Goal: Task Accomplishment & Management: Use online tool/utility

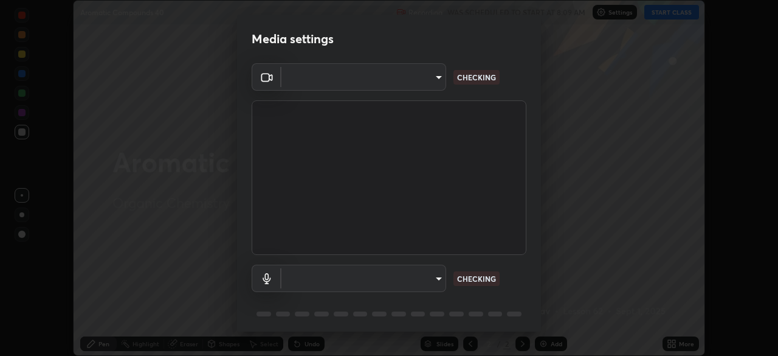
scroll to position [356, 778]
type input "6d46a3bbb121808cbb74c832f71dfccd0f2f4db2e0a8dcefa18edd627fde2ff4"
type input "542551534069d815422f2d39fde6cbae80a89d9e5025ba2982a8294de1300f8f"
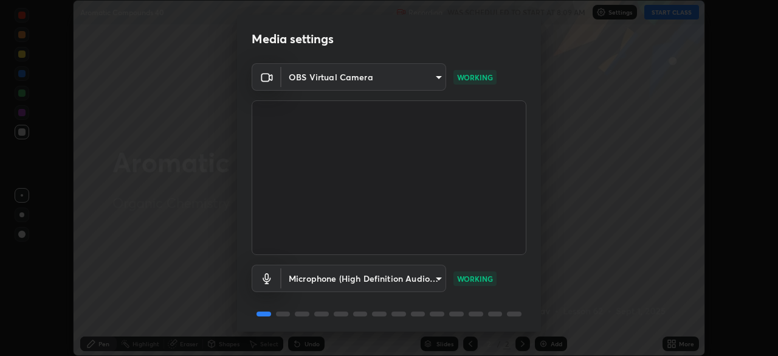
scroll to position [43, 0]
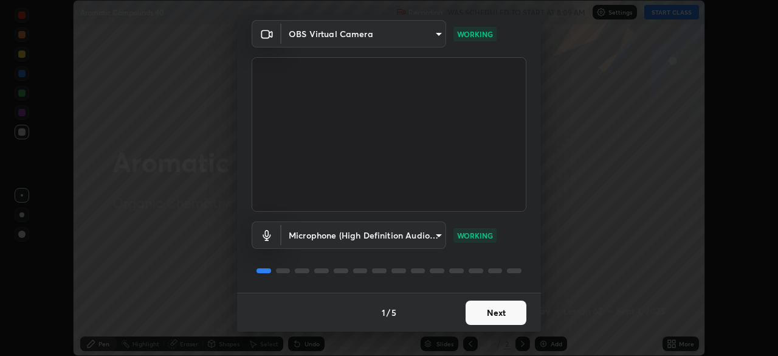
click at [494, 316] on button "Next" at bounding box center [496, 312] width 61 height 24
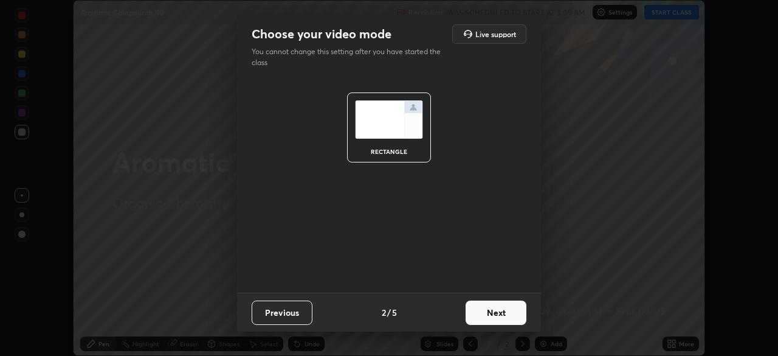
scroll to position [0, 0]
click at [494, 317] on button "Next" at bounding box center [496, 312] width 61 height 24
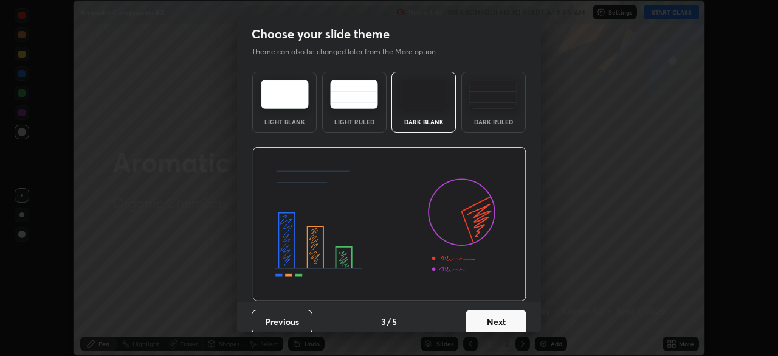
click at [492, 319] on button "Next" at bounding box center [496, 321] width 61 height 24
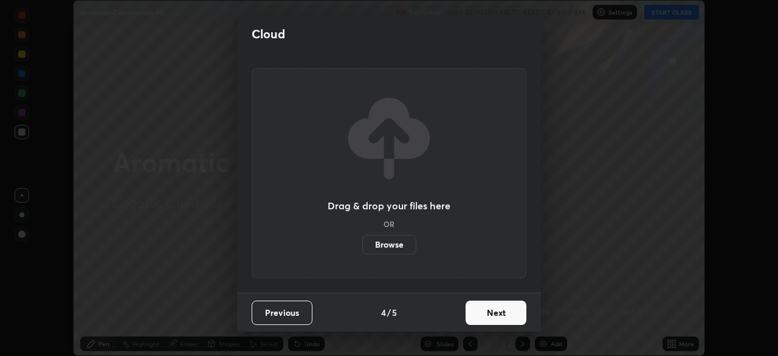
click at [493, 322] on button "Next" at bounding box center [496, 312] width 61 height 24
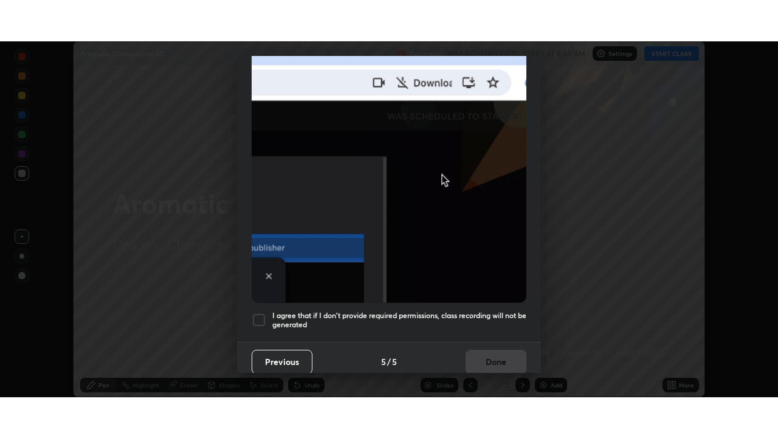
scroll to position [291, 0]
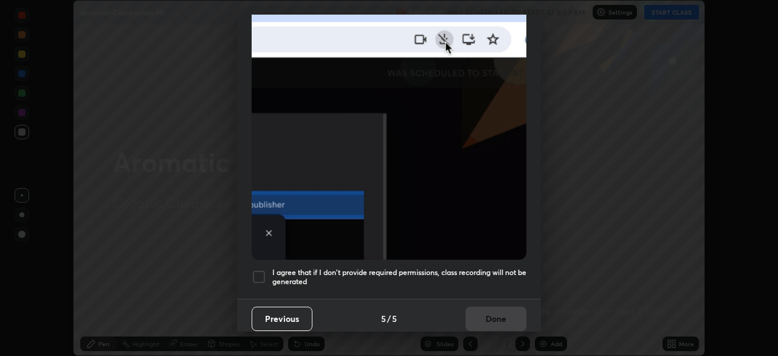
click at [261, 272] on div at bounding box center [259, 276] width 15 height 15
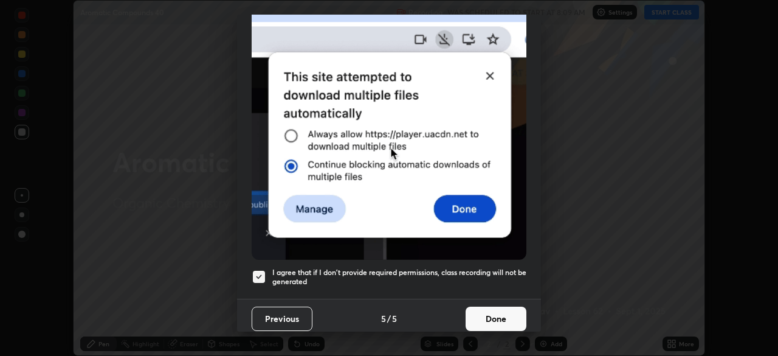
click at [472, 322] on button "Done" at bounding box center [496, 318] width 61 height 24
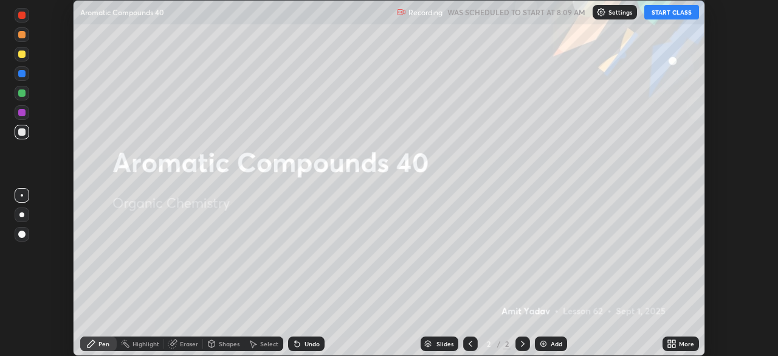
click at [674, 341] on icon at bounding box center [673, 341] width 3 height 3
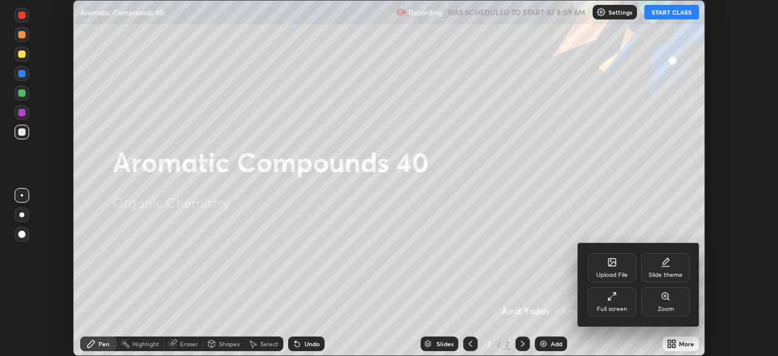
click at [618, 307] on div "Full screen" at bounding box center [612, 309] width 30 height 6
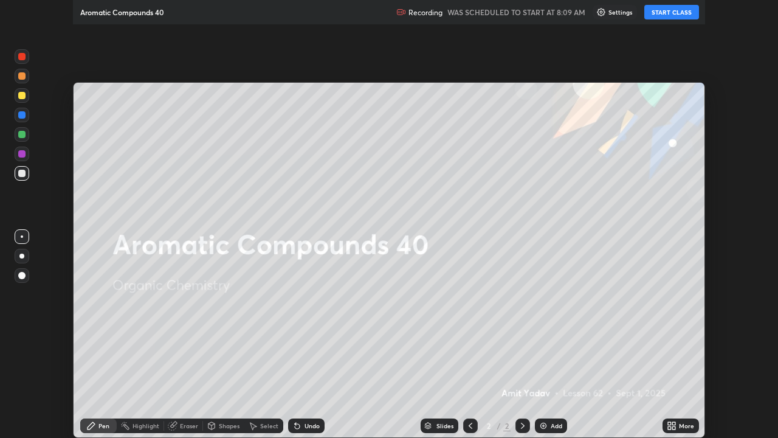
scroll to position [438, 778]
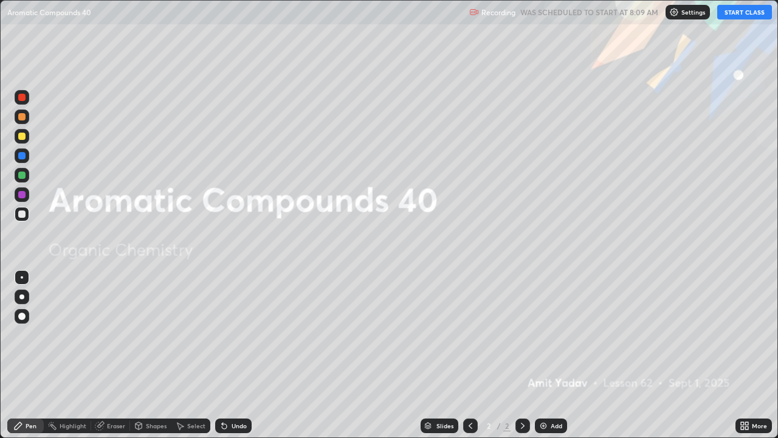
click at [741, 15] on button "START CLASS" at bounding box center [744, 12] width 55 height 15
click at [552, 355] on div "Add" at bounding box center [557, 426] width 12 height 6
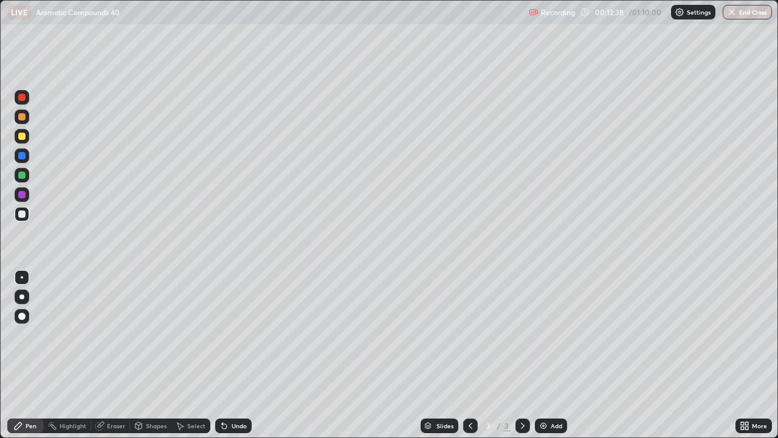
click at [556, 355] on div "Add" at bounding box center [557, 426] width 12 height 6
click at [233, 355] on div "Undo" at bounding box center [233, 425] width 36 height 15
click at [230, 355] on div "Undo" at bounding box center [233, 425] width 36 height 15
click at [228, 355] on div "Undo" at bounding box center [233, 425] width 36 height 15
click at [223, 355] on icon at bounding box center [224, 426] width 5 height 5
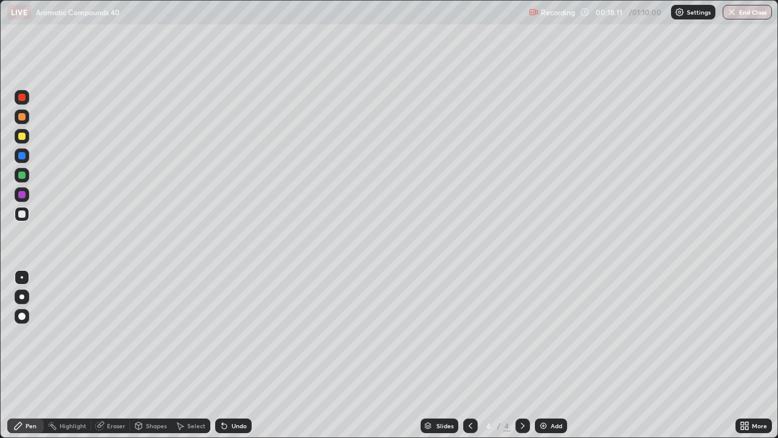
click at [233, 355] on div "Undo" at bounding box center [239, 426] width 15 height 6
click at [235, 355] on div "Undo" at bounding box center [239, 426] width 15 height 6
click at [232, 355] on div "Undo" at bounding box center [239, 426] width 15 height 6
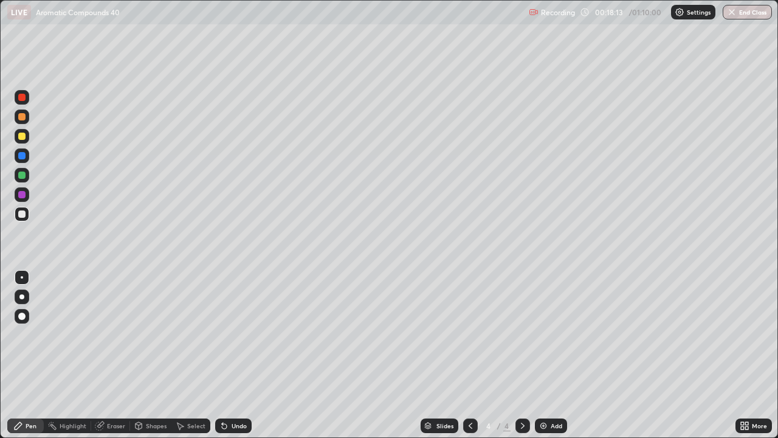
click at [229, 355] on div "Undo" at bounding box center [233, 425] width 36 height 15
click at [230, 355] on div "Undo" at bounding box center [233, 425] width 36 height 15
click at [228, 355] on div "Undo" at bounding box center [233, 425] width 36 height 15
click at [229, 355] on div "Undo" at bounding box center [233, 425] width 36 height 15
click at [230, 355] on div "Undo" at bounding box center [233, 425] width 36 height 15
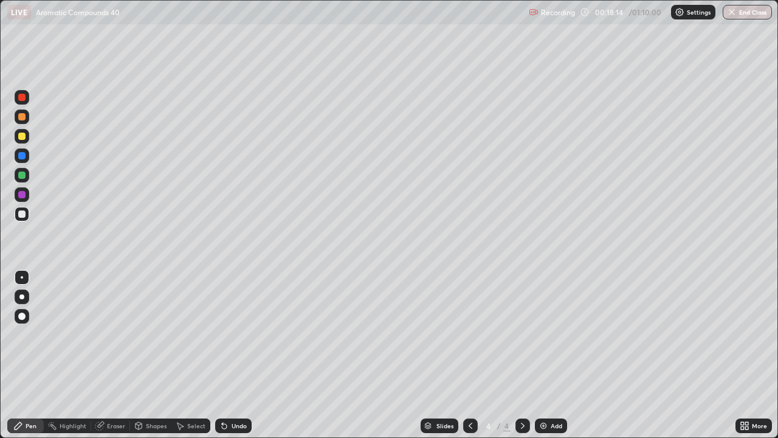
click at [227, 355] on div "Undo" at bounding box center [233, 425] width 36 height 15
click at [229, 355] on div "Undo" at bounding box center [233, 425] width 36 height 15
click at [228, 355] on div "Undo" at bounding box center [233, 425] width 36 height 15
click at [227, 355] on div "Undo" at bounding box center [233, 425] width 36 height 15
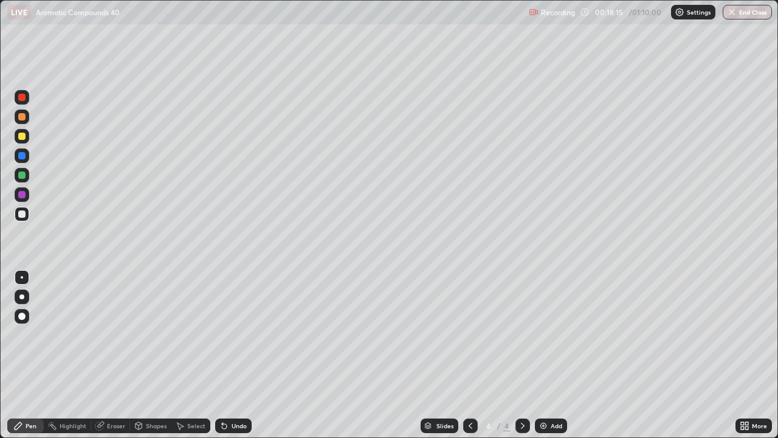
click at [227, 355] on div "Undo" at bounding box center [233, 425] width 36 height 15
click at [223, 355] on icon at bounding box center [224, 426] width 5 height 5
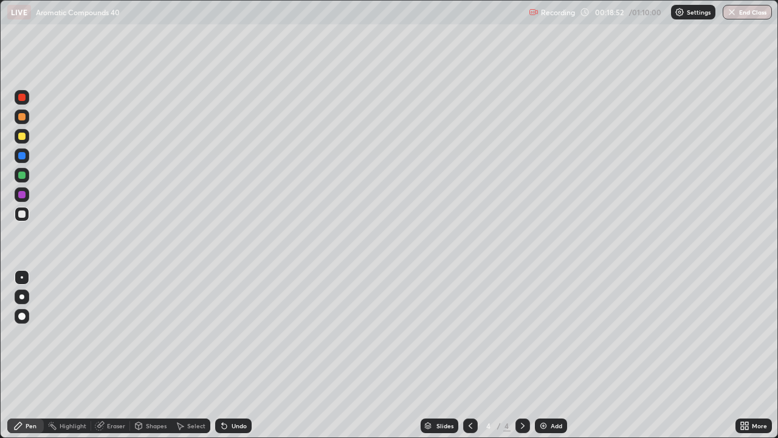
click at [241, 355] on div "Undo" at bounding box center [233, 425] width 36 height 15
click at [552, 355] on div "Add" at bounding box center [557, 426] width 12 height 6
click at [468, 355] on icon at bounding box center [471, 426] width 10 height 10
click at [21, 137] on div at bounding box center [21, 136] width 7 height 7
click at [520, 355] on icon at bounding box center [523, 426] width 10 height 10
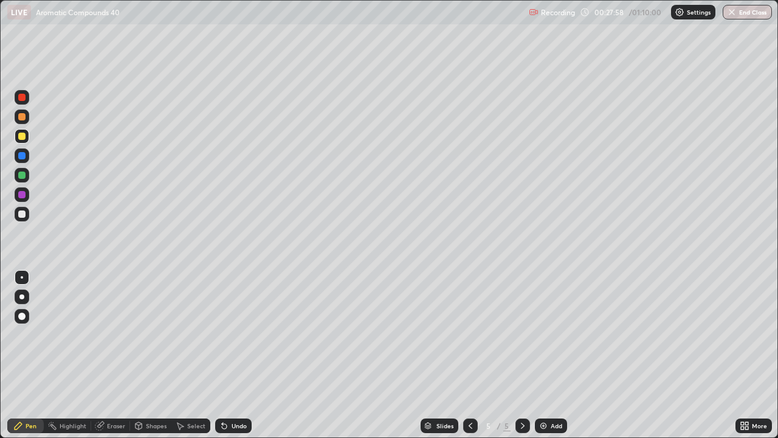
click at [191, 355] on div "Select" at bounding box center [196, 426] width 18 height 6
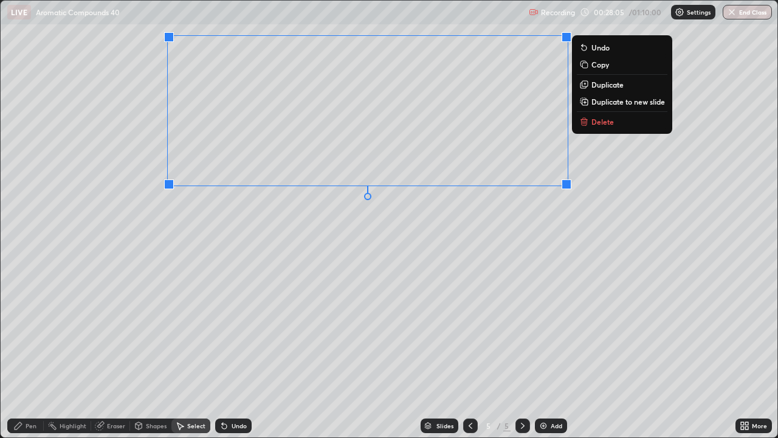
click at [356, 230] on div "0 ° Undo Copy Duplicate Duplicate to new slide Delete" at bounding box center [389, 219] width 777 height 436
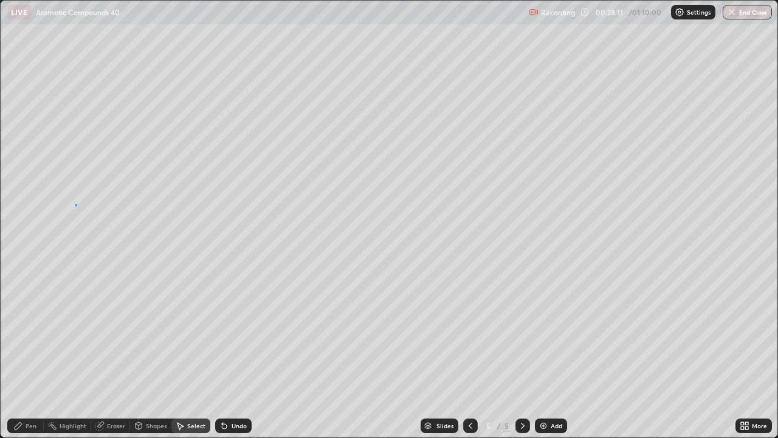
click at [75, 204] on div "0 ° Undo Copy Duplicate Duplicate to new slide Delete" at bounding box center [389, 219] width 777 height 436
click at [32, 355] on div "Pen" at bounding box center [31, 426] width 11 height 6
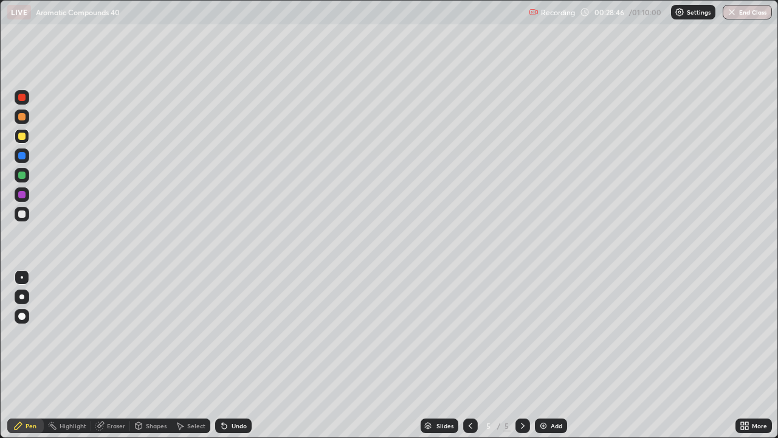
click at [235, 355] on div "Undo" at bounding box center [239, 426] width 15 height 6
click at [233, 355] on div "Undo" at bounding box center [233, 425] width 36 height 15
click at [233, 355] on div "Undo" at bounding box center [239, 426] width 15 height 6
click at [232, 355] on div "Undo" at bounding box center [239, 426] width 15 height 6
click at [239, 355] on div "Undo" at bounding box center [239, 426] width 15 height 6
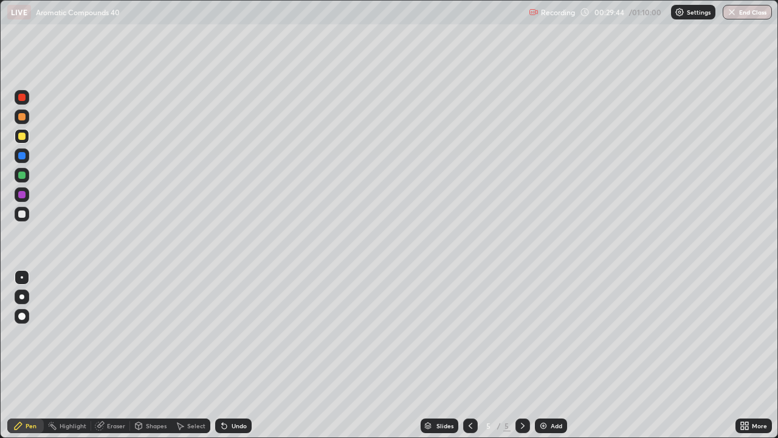
click at [238, 355] on div "Undo" at bounding box center [239, 426] width 15 height 6
click at [237, 355] on div "Undo" at bounding box center [239, 426] width 15 height 6
click at [241, 355] on div "Undo" at bounding box center [233, 425] width 36 height 15
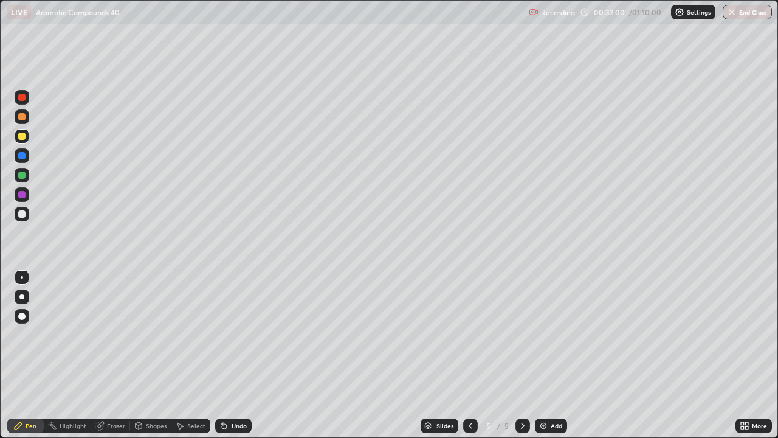
click at [108, 355] on div "Eraser" at bounding box center [110, 425] width 39 height 15
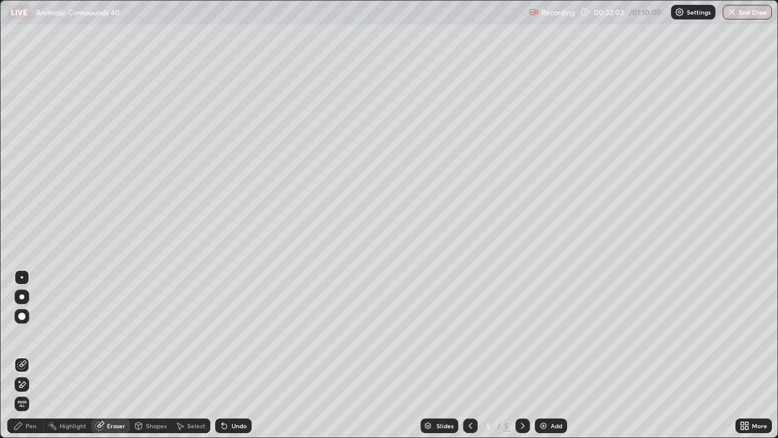
click at [29, 355] on div "Pen" at bounding box center [31, 426] width 11 height 6
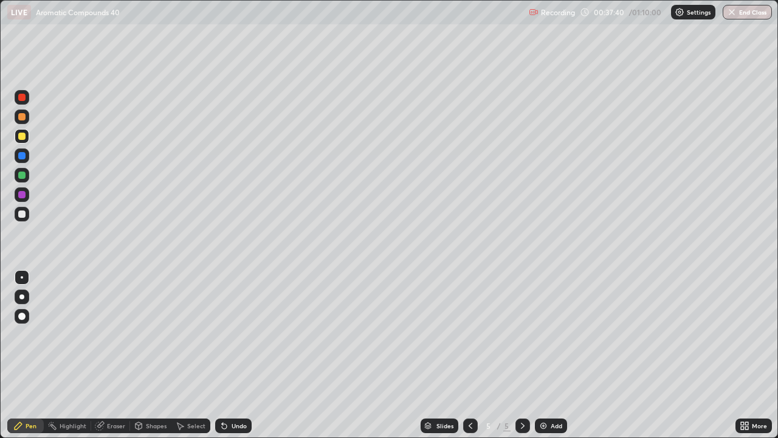
click at [557, 355] on div "Add" at bounding box center [557, 426] width 12 height 6
click at [235, 355] on div "Undo" at bounding box center [239, 426] width 15 height 6
click at [233, 355] on div "Undo" at bounding box center [233, 425] width 36 height 15
click at [233, 355] on div "Undo" at bounding box center [239, 426] width 15 height 6
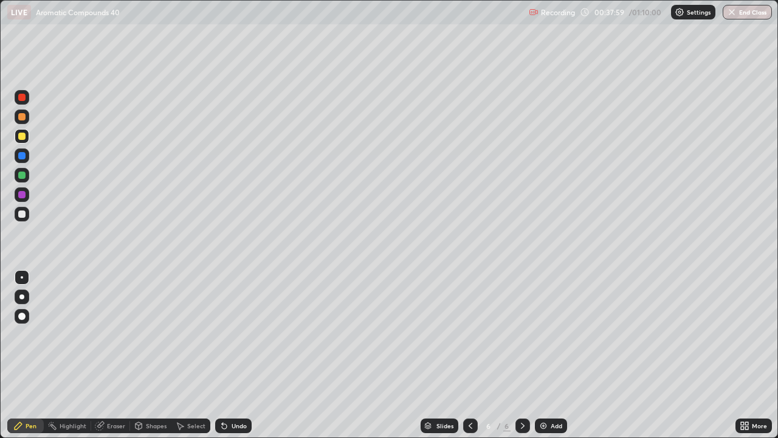
click at [233, 355] on div "Undo" at bounding box center [239, 426] width 15 height 6
click at [195, 355] on div "Select" at bounding box center [196, 426] width 18 height 6
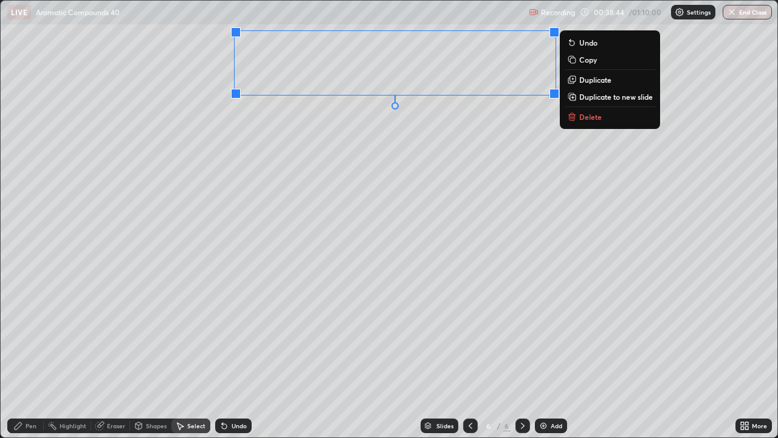
click at [358, 124] on div "0 ° Undo Copy Duplicate Duplicate to new slide Delete" at bounding box center [389, 219] width 777 height 436
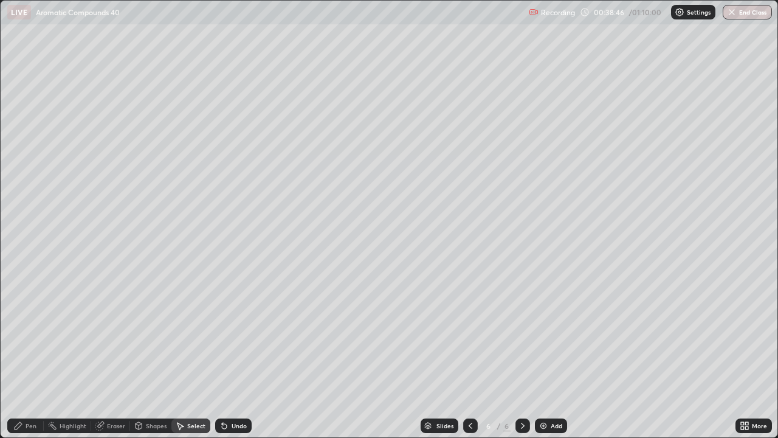
click at [35, 355] on div "Pen" at bounding box center [31, 426] width 11 height 6
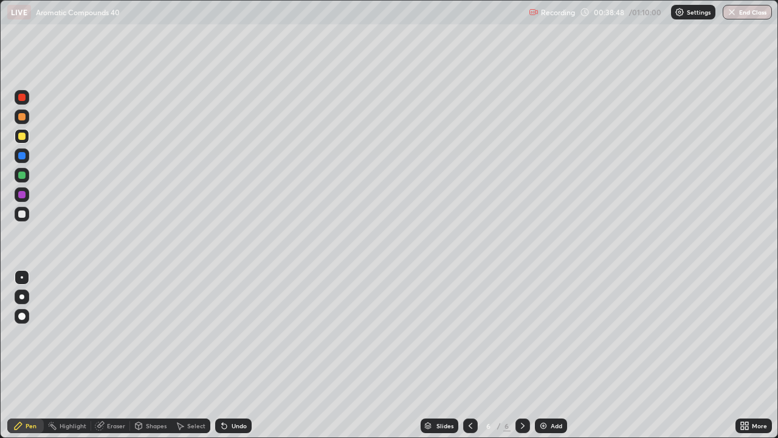
click at [22, 215] on div at bounding box center [21, 213] width 7 height 7
click at [110, 355] on div "Eraser" at bounding box center [116, 426] width 18 height 6
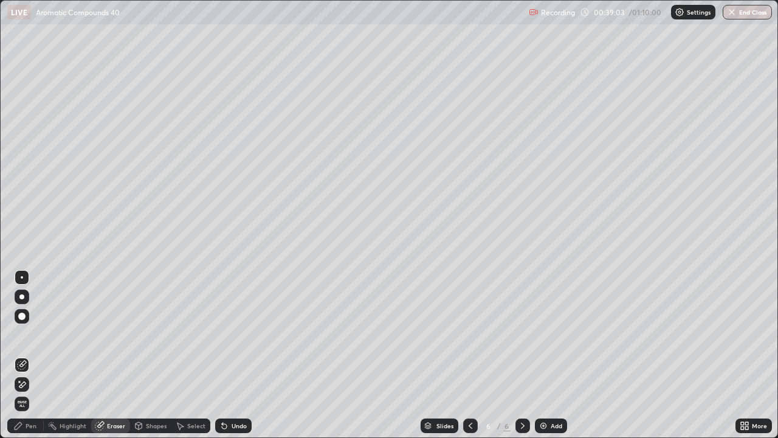
click at [31, 355] on div "Pen" at bounding box center [31, 426] width 11 height 6
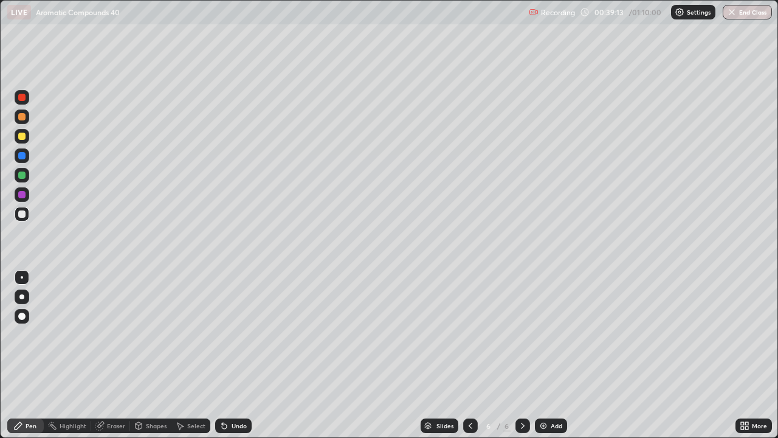
click at [238, 355] on div "Undo" at bounding box center [233, 425] width 36 height 15
click at [241, 355] on div "Undo" at bounding box center [239, 426] width 15 height 6
click at [551, 355] on div "Add" at bounding box center [557, 426] width 12 height 6
click at [232, 355] on div "Undo" at bounding box center [239, 426] width 15 height 6
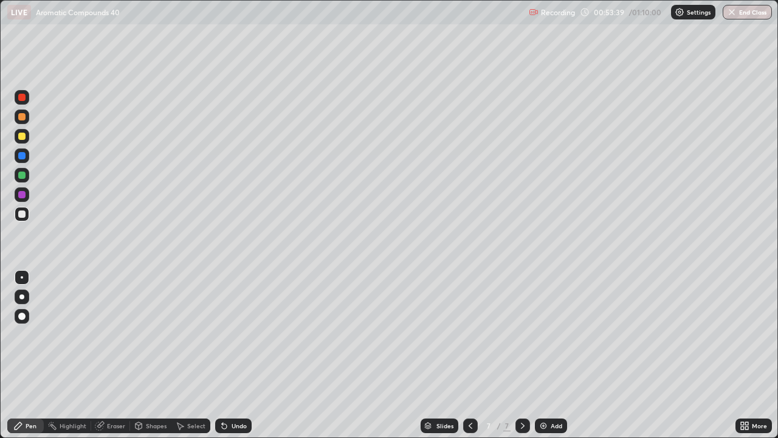
click at [234, 355] on div "Undo" at bounding box center [233, 425] width 36 height 15
click at [238, 355] on div "Undo" at bounding box center [239, 426] width 15 height 6
click at [236, 355] on div "Undo" at bounding box center [239, 426] width 15 height 6
click at [235, 355] on div "Undo" at bounding box center [239, 426] width 15 height 6
click at [232, 355] on div "Undo" at bounding box center [239, 426] width 15 height 6
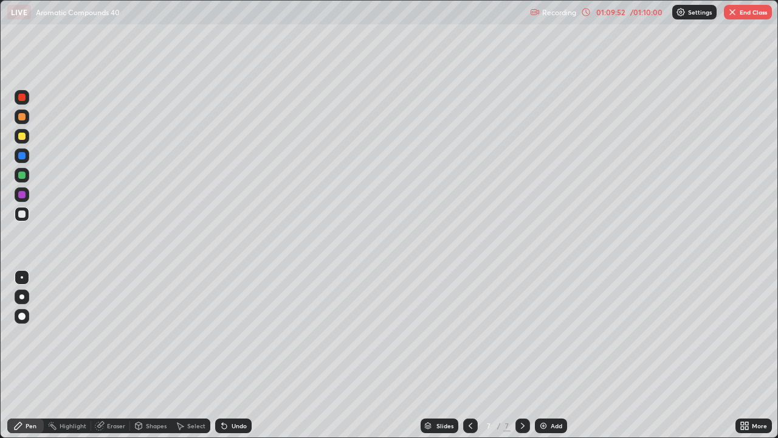
click at [737, 13] on button "End Class" at bounding box center [748, 12] width 48 height 15
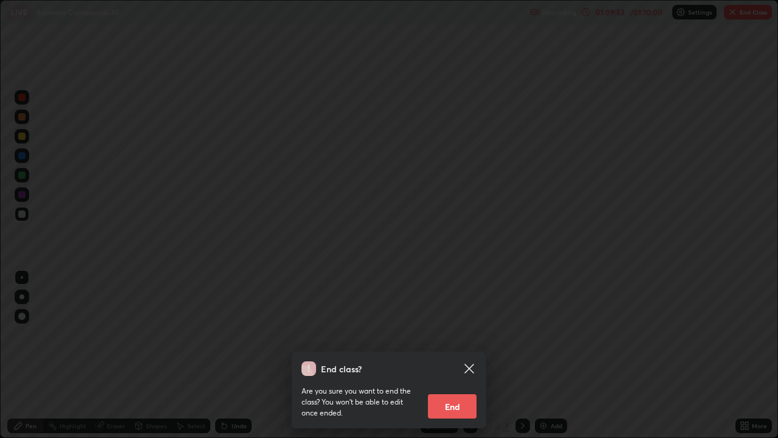
click at [463, 355] on button "End" at bounding box center [452, 406] width 49 height 24
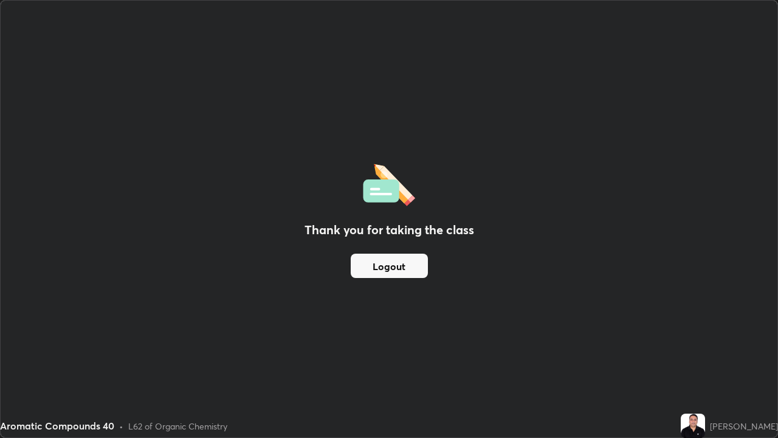
click at [416, 267] on button "Logout" at bounding box center [389, 266] width 77 height 24
